Goal: Information Seeking & Learning: Learn about a topic

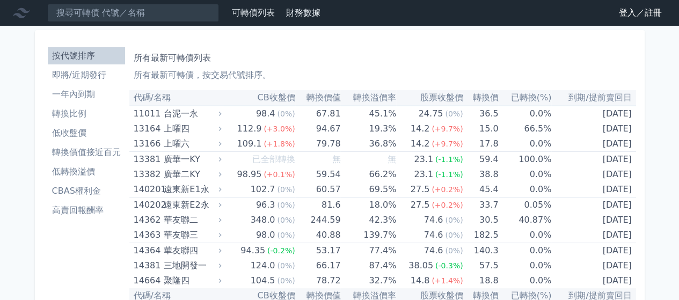
click at [633, 13] on link "登入／註冊" at bounding box center [641, 12] width 60 height 17
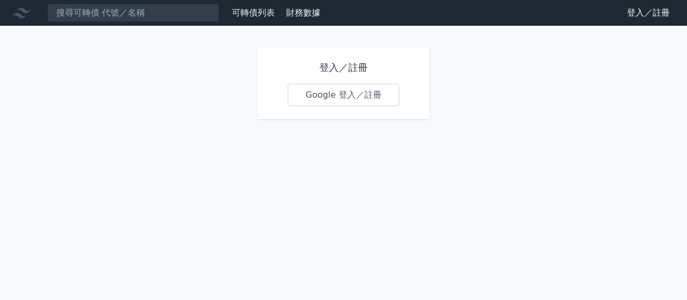
click at [324, 97] on link "Google 登入／註冊" at bounding box center [344, 95] width 112 height 23
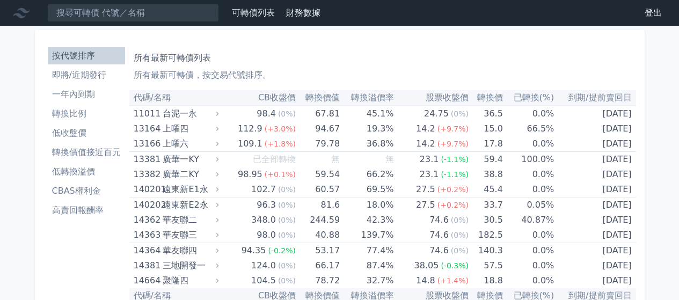
click at [86, 208] on li "高賣回報酬率" at bounding box center [86, 210] width 77 height 13
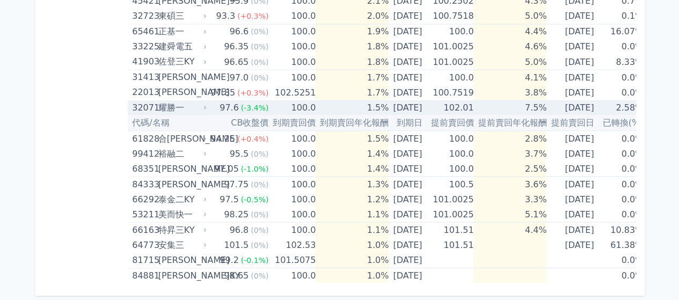
click at [276, 100] on td "100.0" at bounding box center [292, 107] width 47 height 15
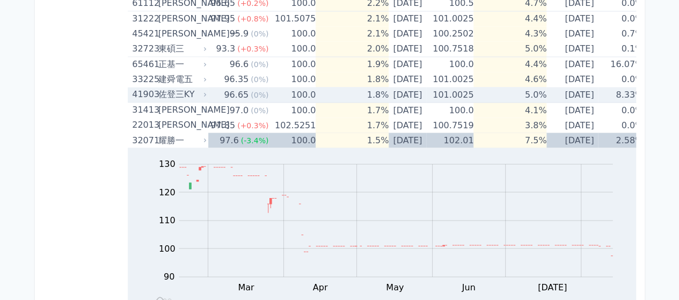
scroll to position [917, 0]
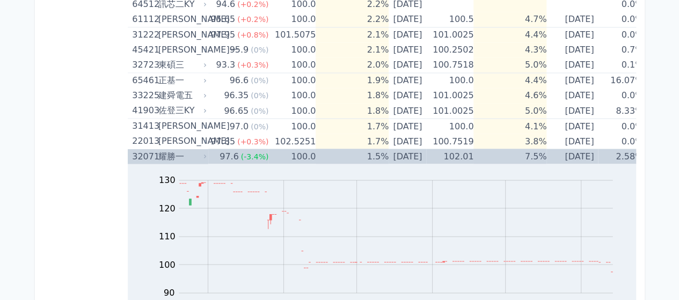
click at [440, 157] on td "102.01" at bounding box center [449, 156] width 47 height 15
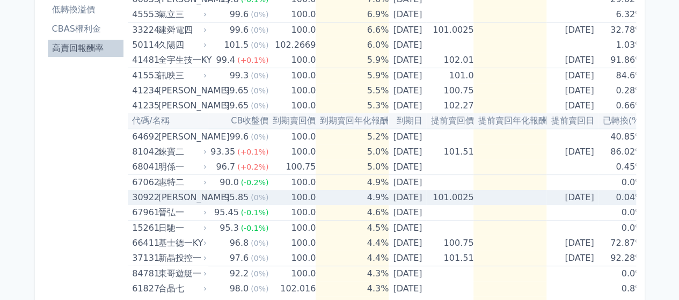
scroll to position [54, 0]
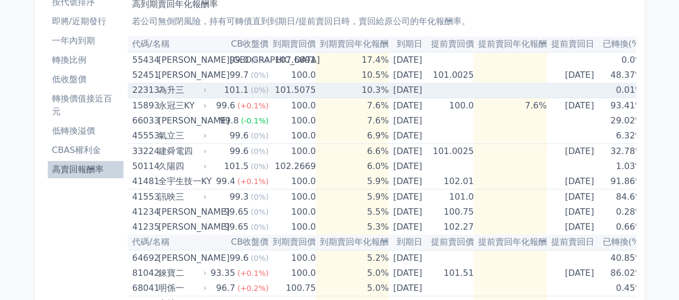
click at [298, 91] on td "101.5075" at bounding box center [292, 91] width 47 height 16
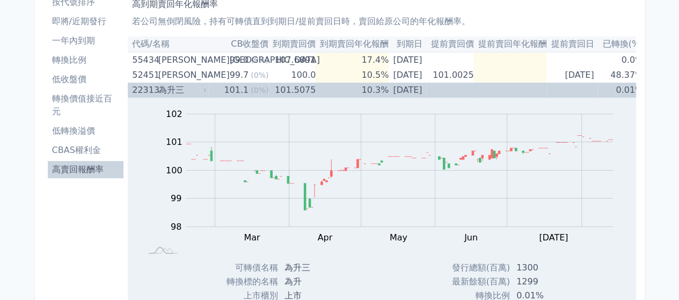
click at [301, 90] on td "101.5075" at bounding box center [292, 90] width 47 height 15
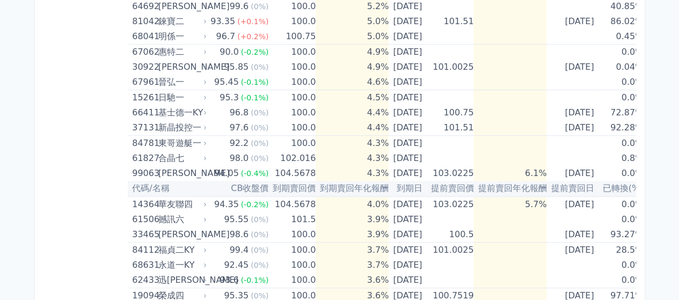
scroll to position [322, 0]
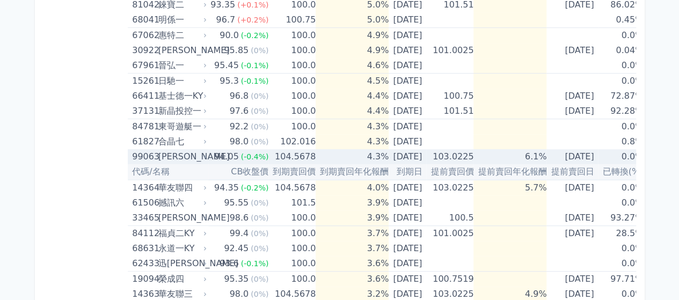
click at [307, 152] on td "104.5678" at bounding box center [292, 156] width 47 height 15
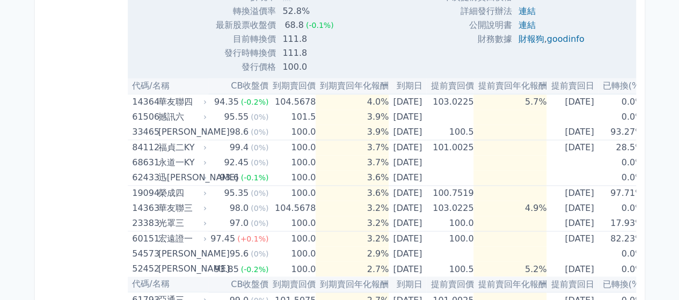
scroll to position [806, 0]
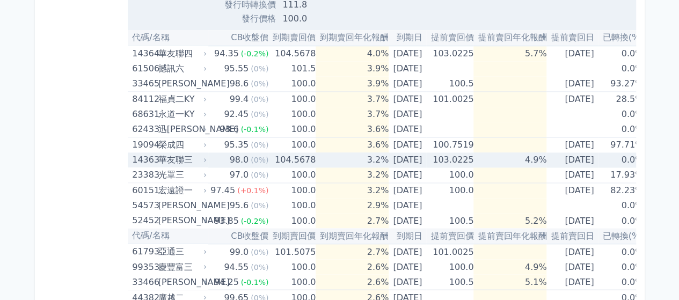
click at [399, 158] on td "[DATE]" at bounding box center [408, 160] width 38 height 15
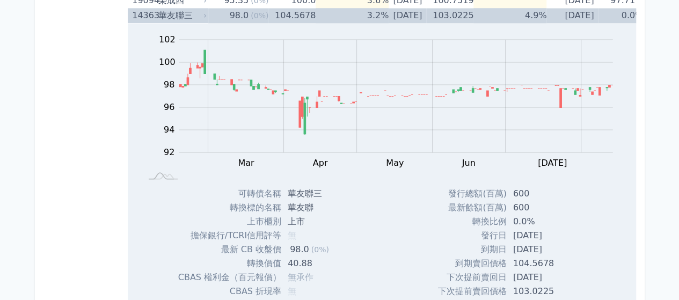
scroll to position [967, 0]
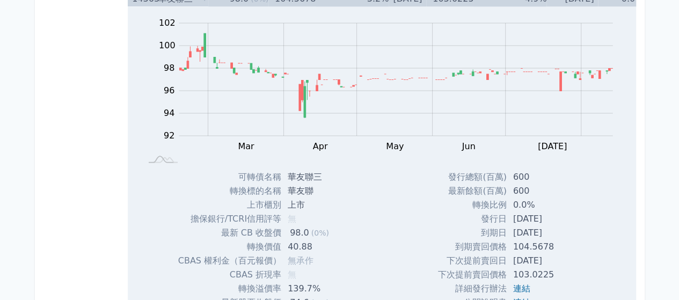
drag, startPoint x: 480, startPoint y: 231, endPoint x: 558, endPoint y: 235, distance: 77.9
click at [558, 235] on tr "到期日 [DATE]" at bounding box center [513, 233] width 150 height 14
click at [558, 234] on td "[DATE]" at bounding box center [547, 233] width 81 height 14
